Goal: Information Seeking & Learning: Learn about a topic

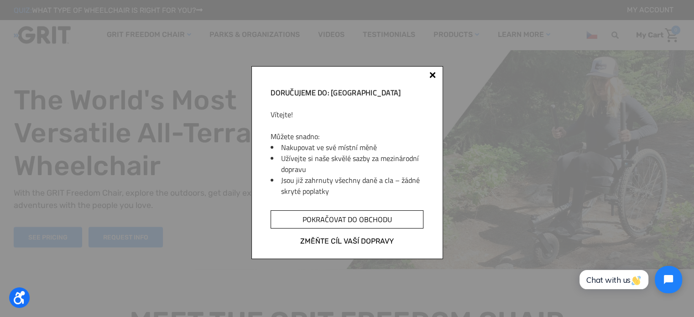
click at [337, 223] on input "Pokračovat do obchodu" at bounding box center [346, 219] width 152 height 18
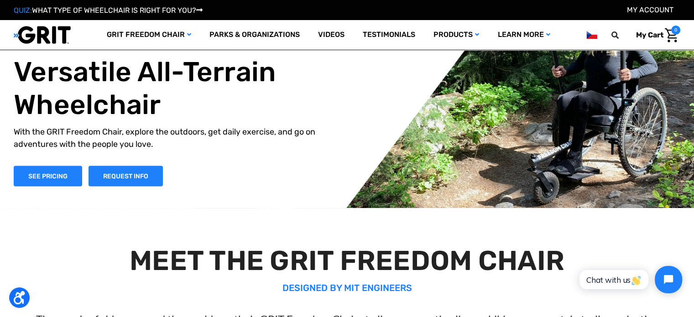
scroll to position [5, 0]
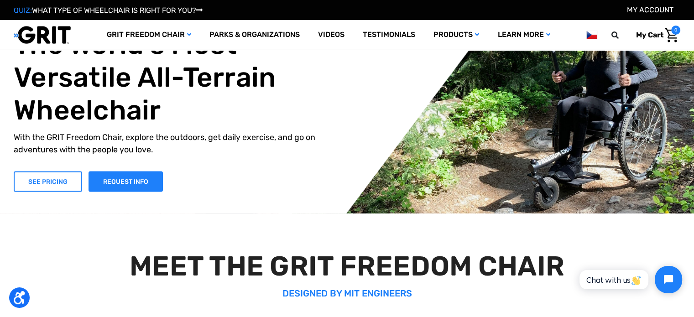
click at [31, 172] on link "SEE PRICING" at bounding box center [48, 181] width 68 height 21
